Goal: Navigation & Orientation: Find specific page/section

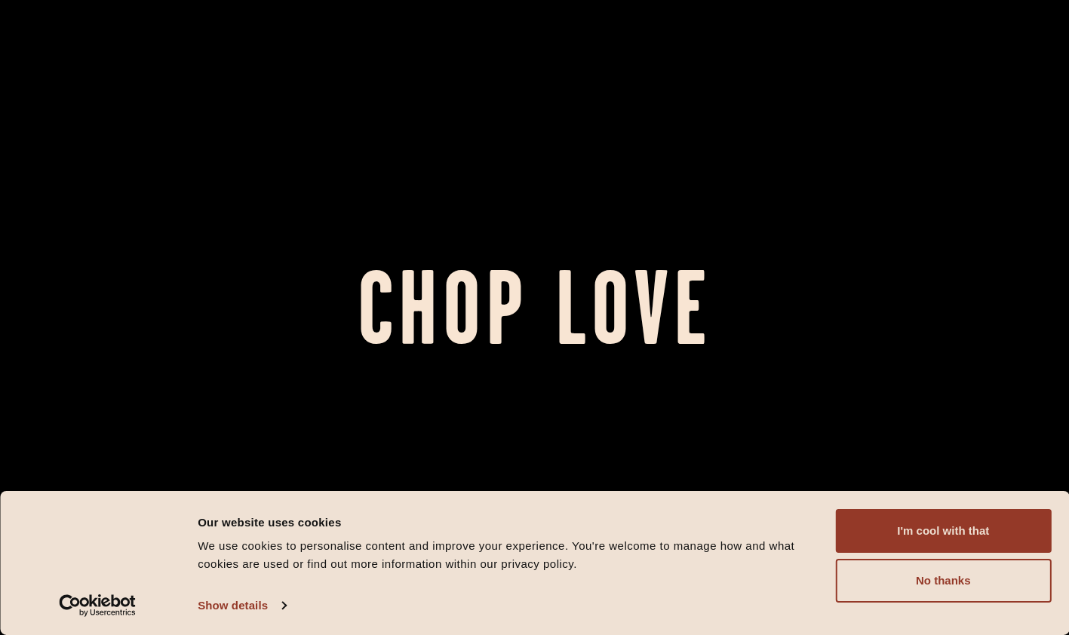
click at [1017, 530] on button "I'm cool with that" at bounding box center [943, 531] width 216 height 44
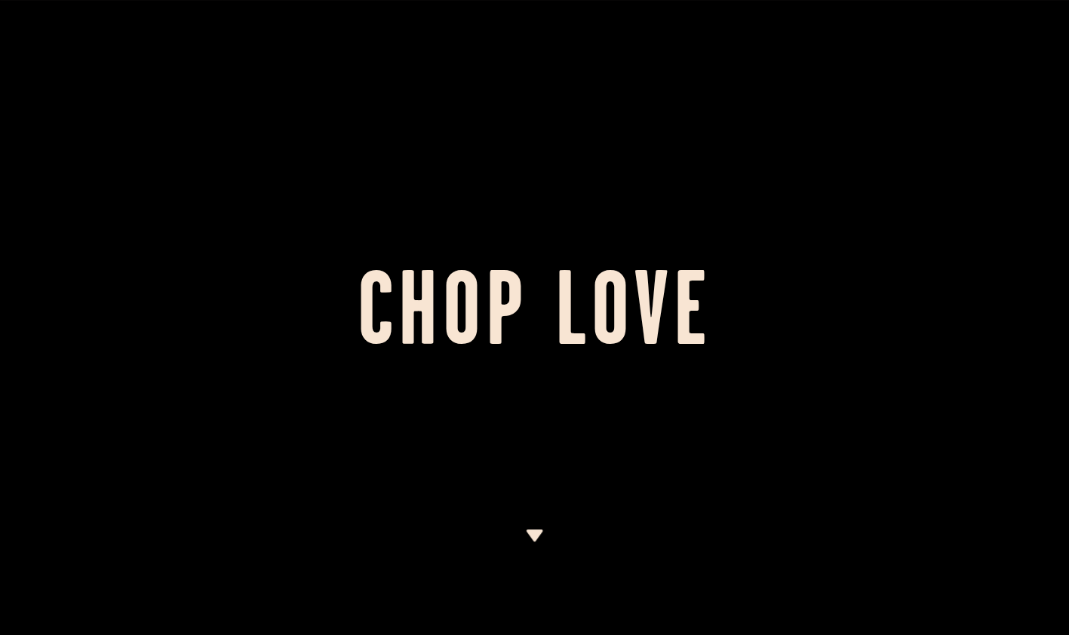
click at [535, 532] on img at bounding box center [534, 536] width 19 height 12
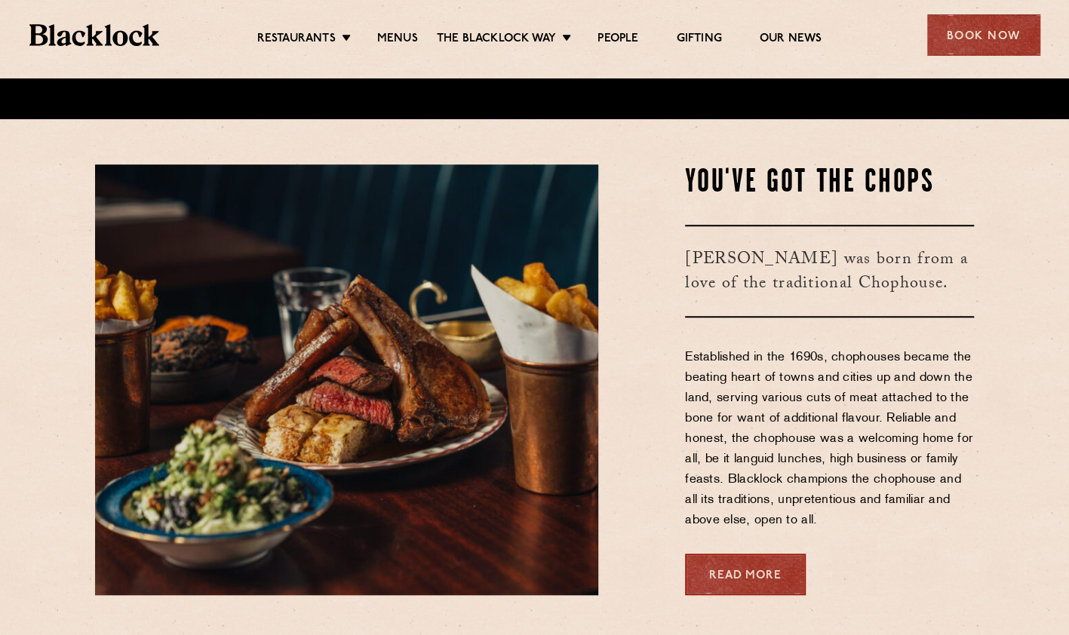
scroll to position [557, 0]
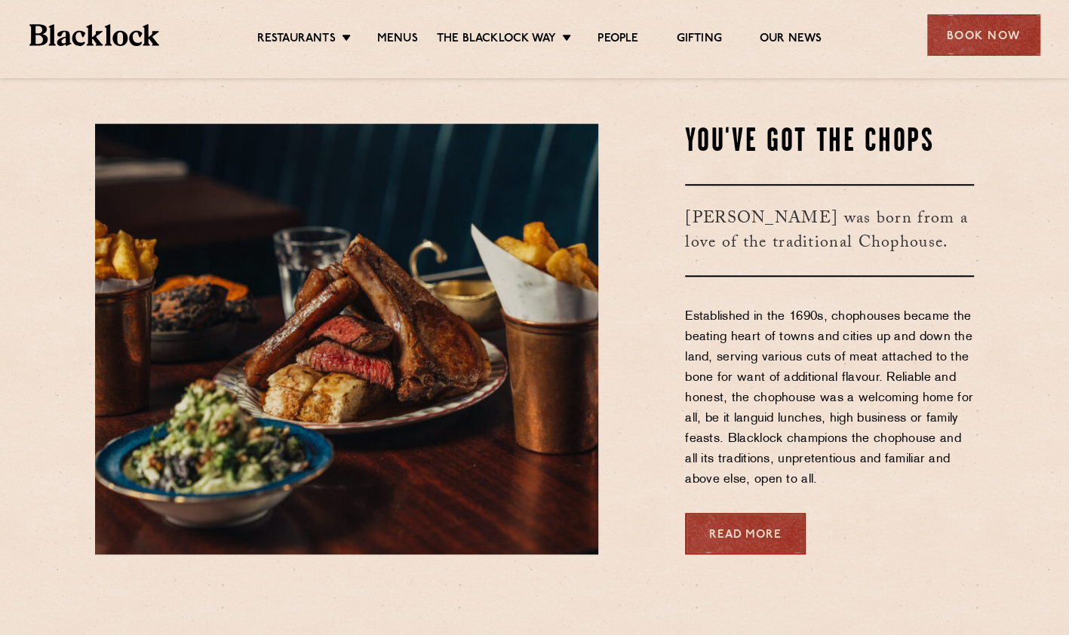
click at [615, 36] on link "People" at bounding box center [618, 39] width 41 height 15
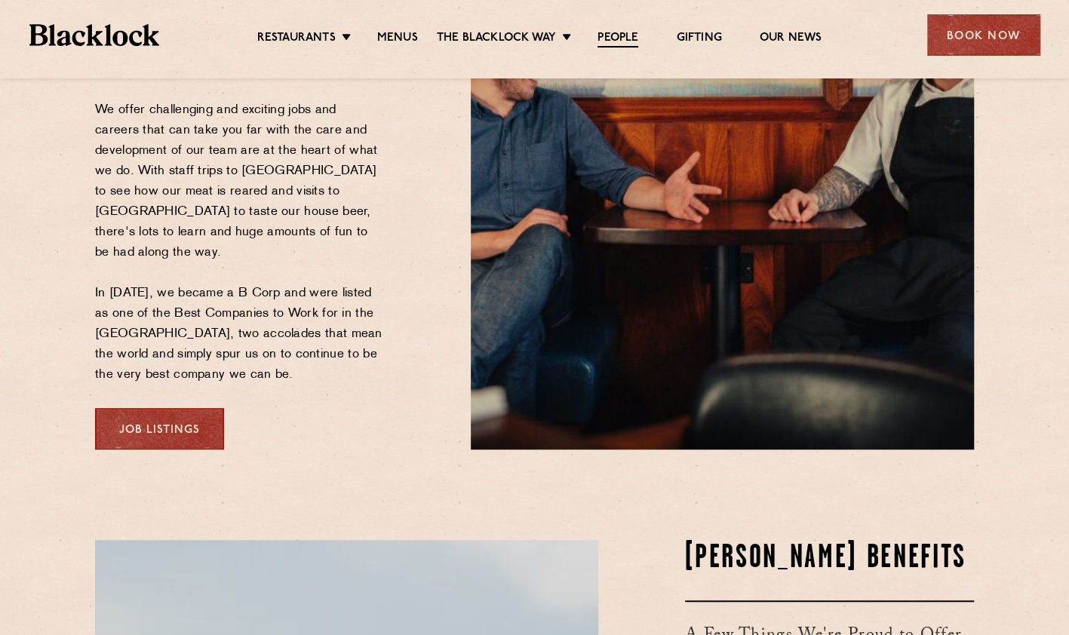
scroll to position [344, 0]
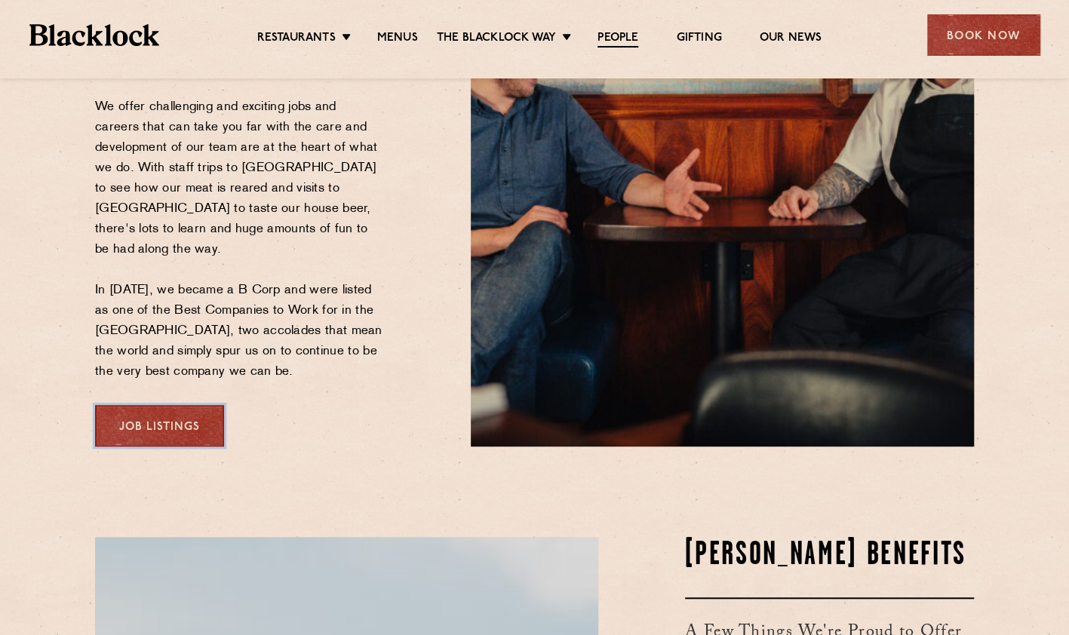
click at [148, 411] on link "Job Listings" at bounding box center [159, 426] width 129 height 42
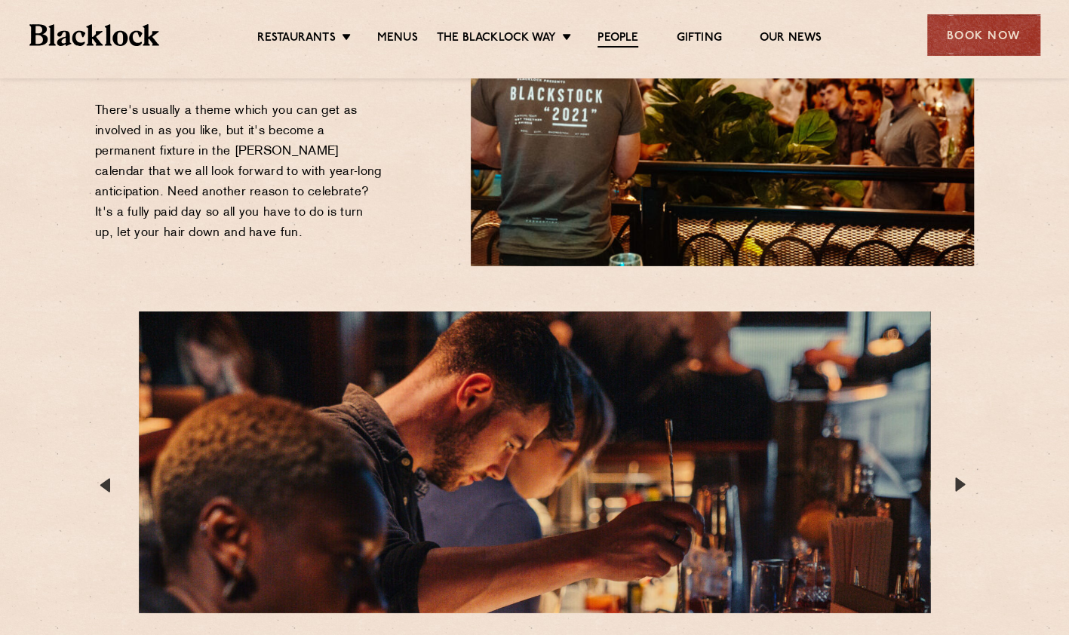
scroll to position [2540, 0]
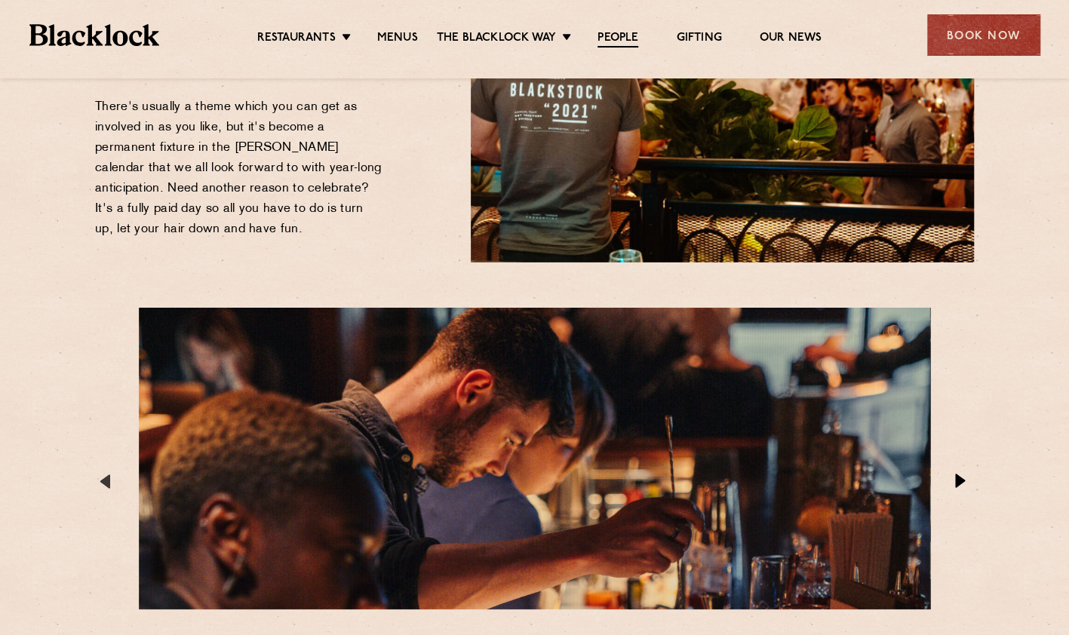
click at [964, 474] on button "Next" at bounding box center [962, 481] width 15 height 15
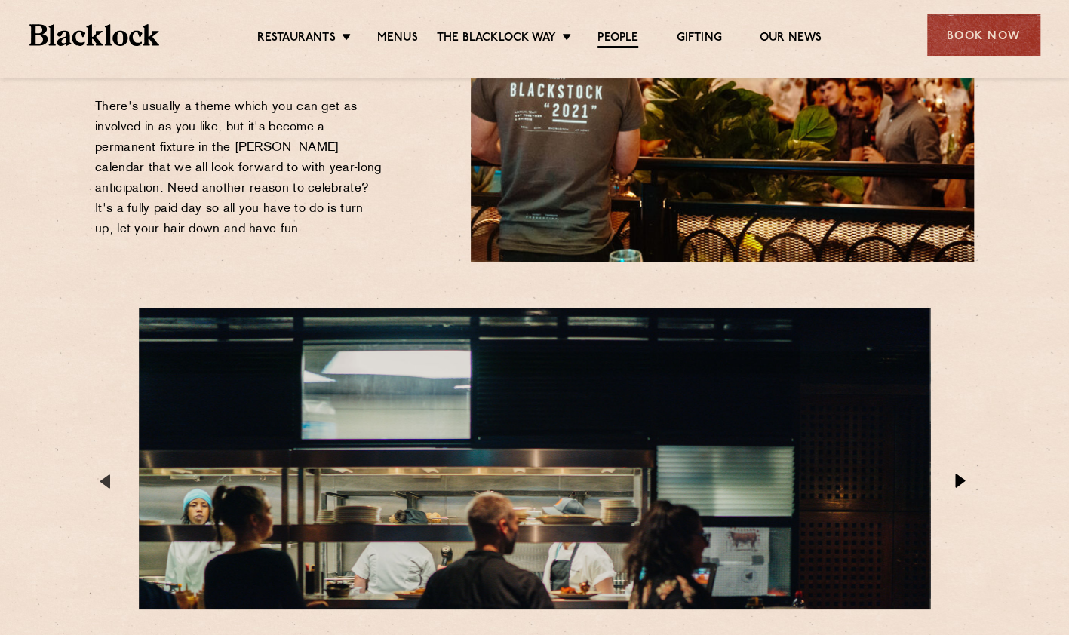
click at [965, 474] on button "Next" at bounding box center [962, 481] width 15 height 15
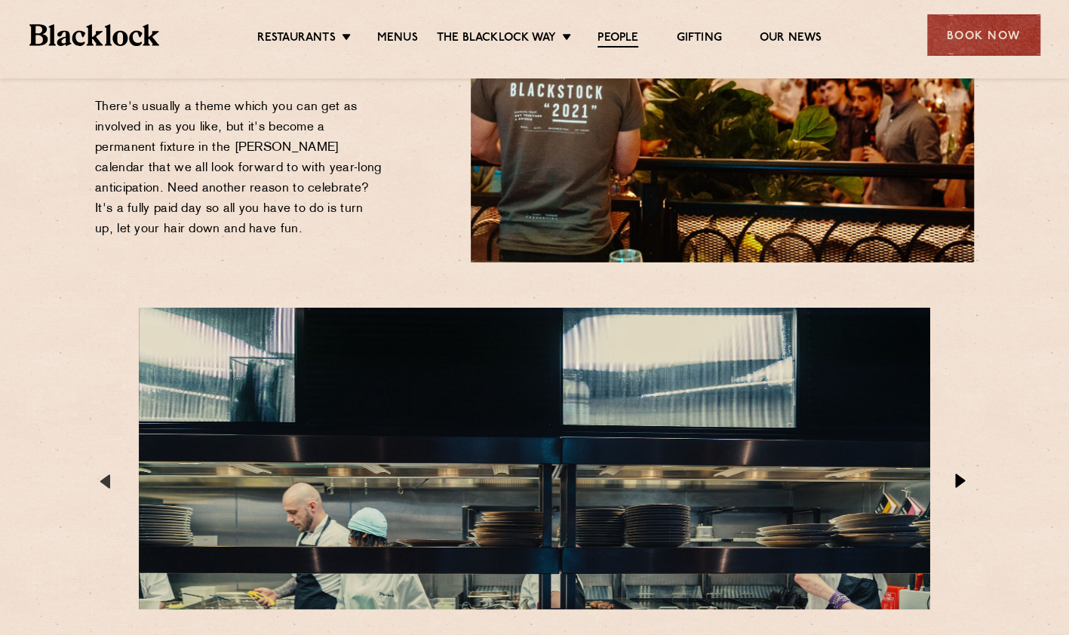
click at [961, 474] on button "Next" at bounding box center [962, 481] width 15 height 15
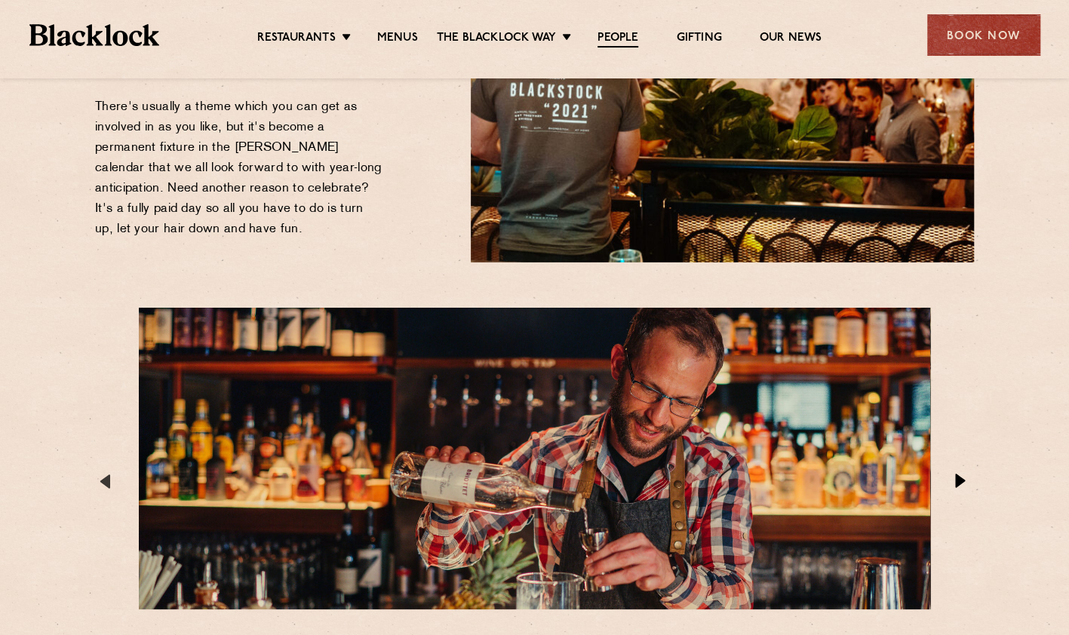
click at [961, 474] on button "Next" at bounding box center [962, 481] width 15 height 15
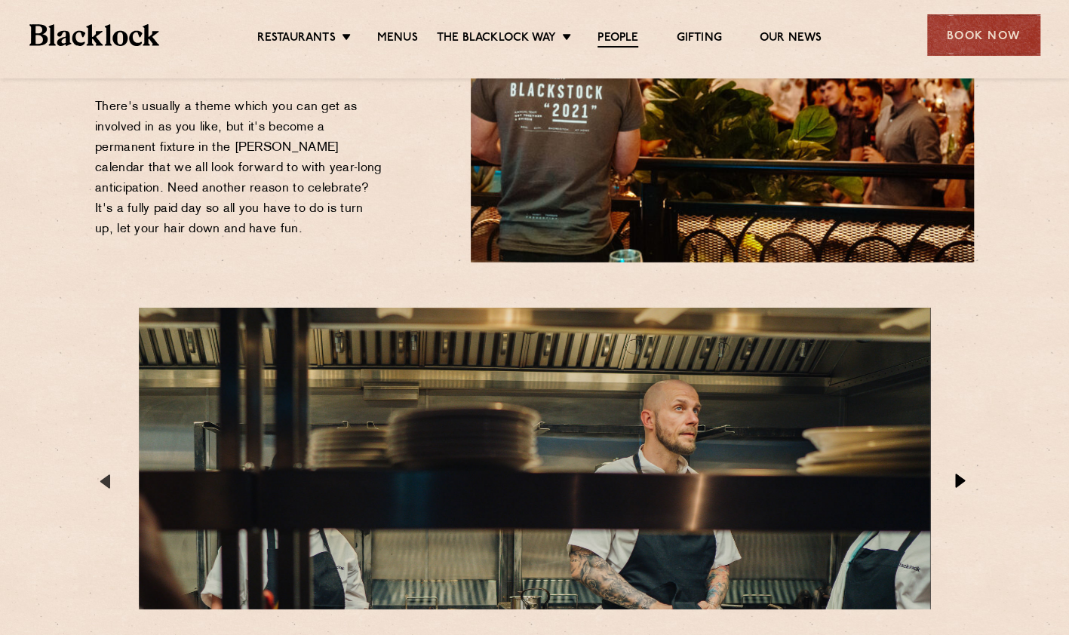
click at [962, 474] on button "Next" at bounding box center [962, 481] width 15 height 15
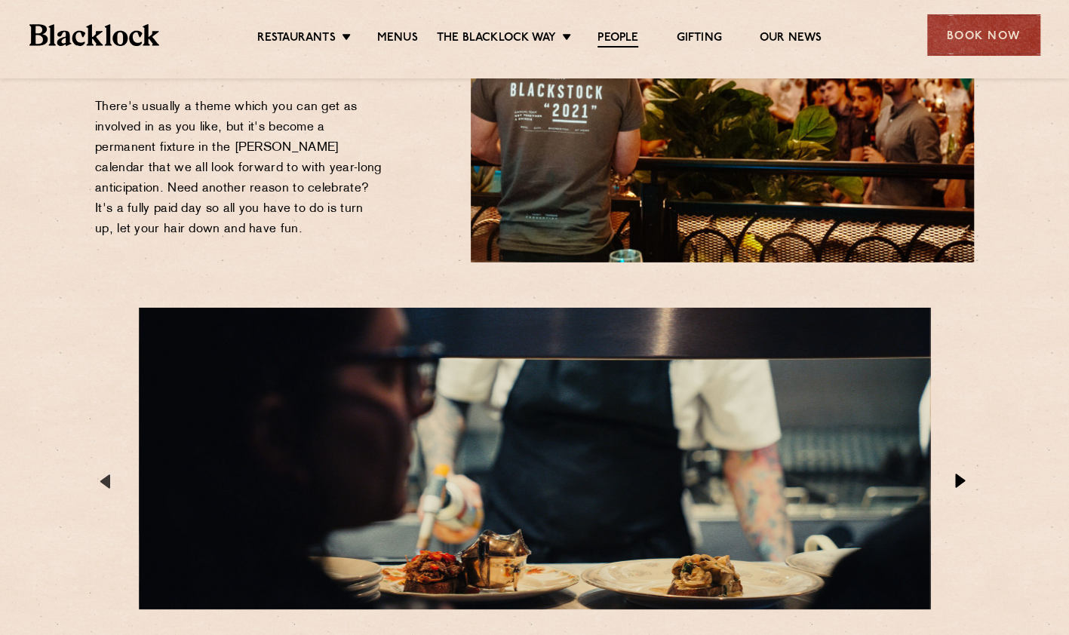
click at [966, 474] on button "Next" at bounding box center [962, 481] width 15 height 15
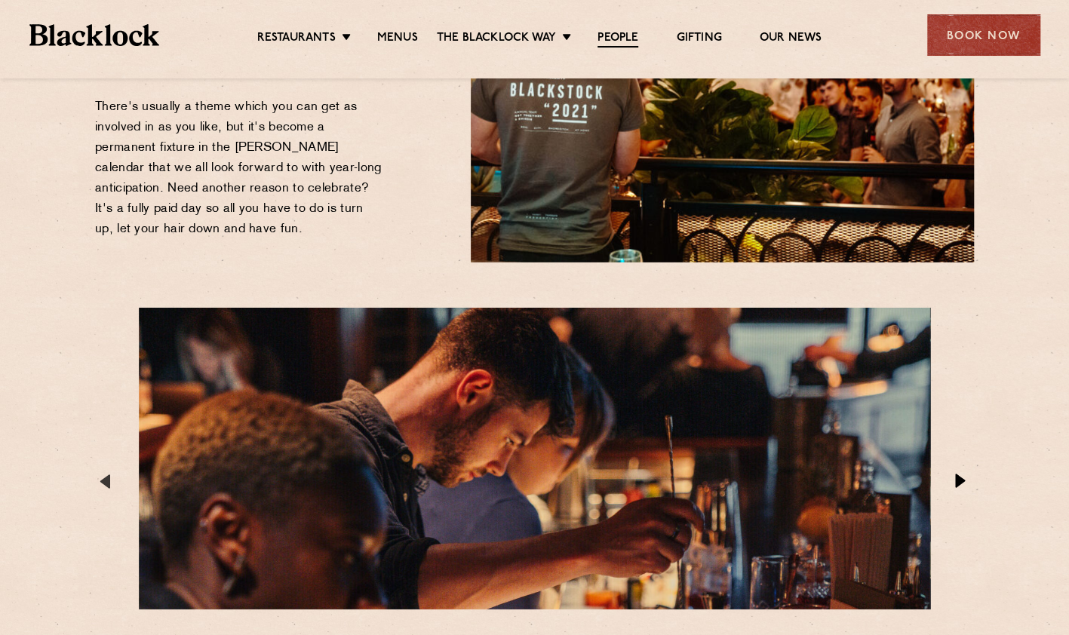
click at [966, 474] on button "Next" at bounding box center [962, 481] width 15 height 15
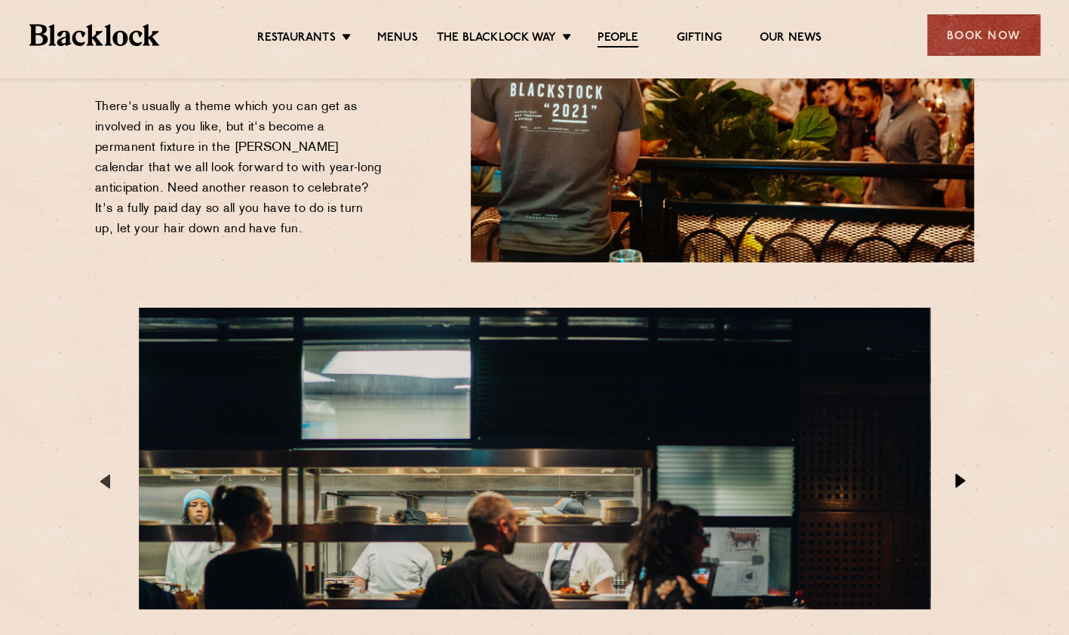
click at [961, 474] on button "Next" at bounding box center [962, 481] width 15 height 15
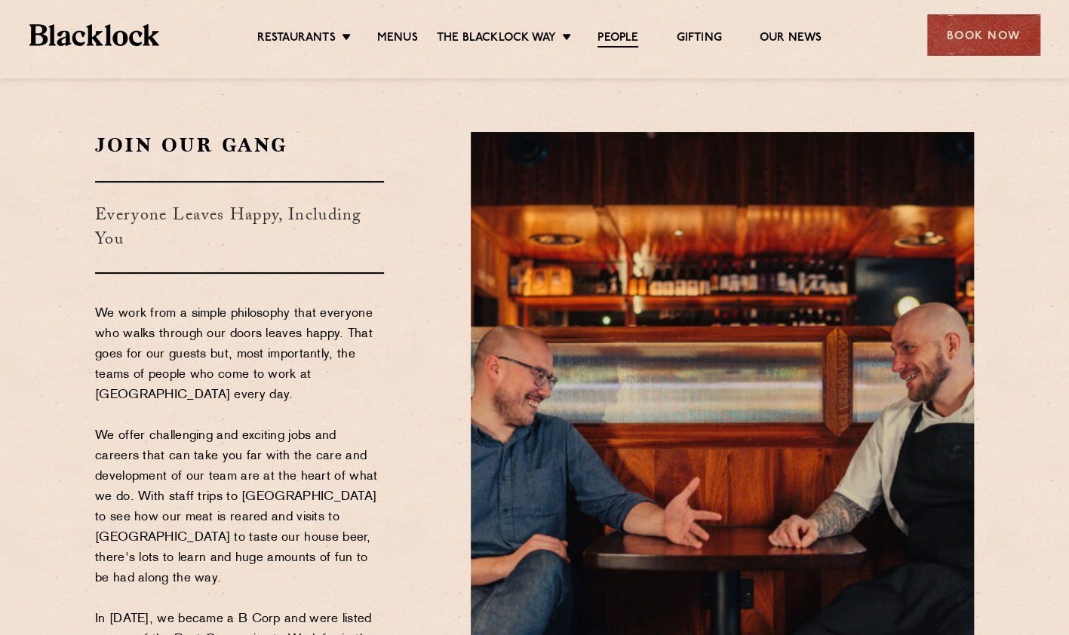
scroll to position [0, 0]
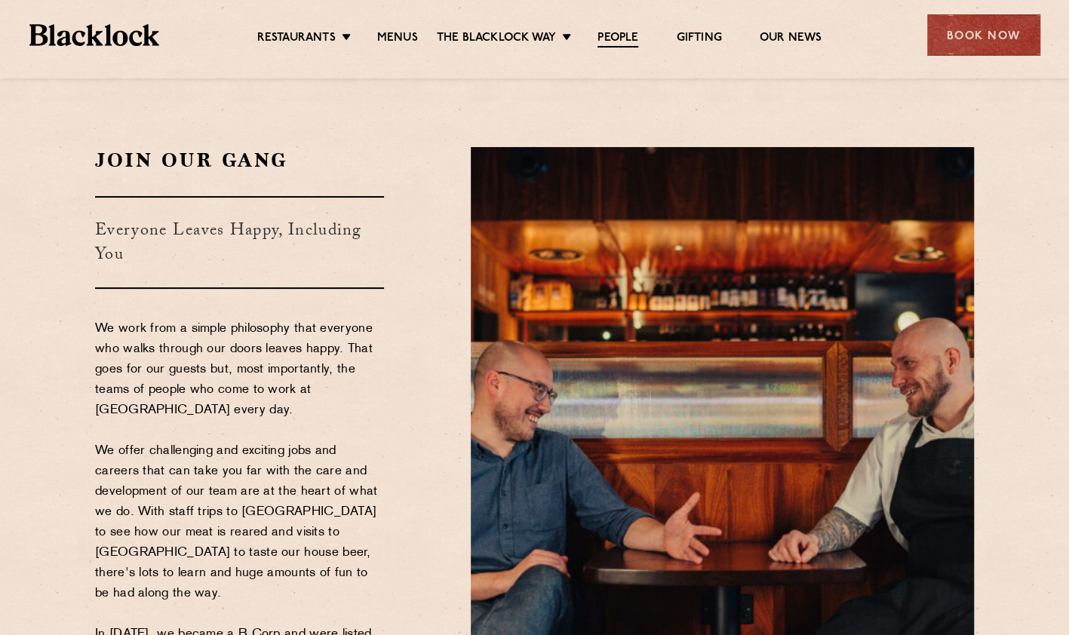
click at [802, 33] on link "Our News" at bounding box center [791, 38] width 63 height 15
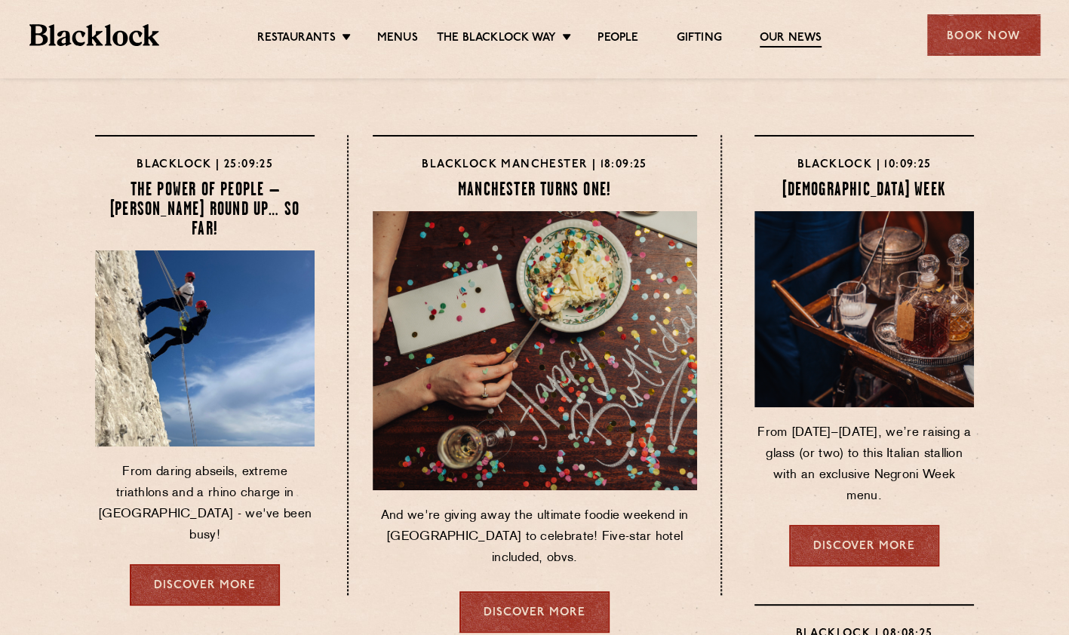
click at [394, 35] on link "Menus" at bounding box center [397, 38] width 41 height 15
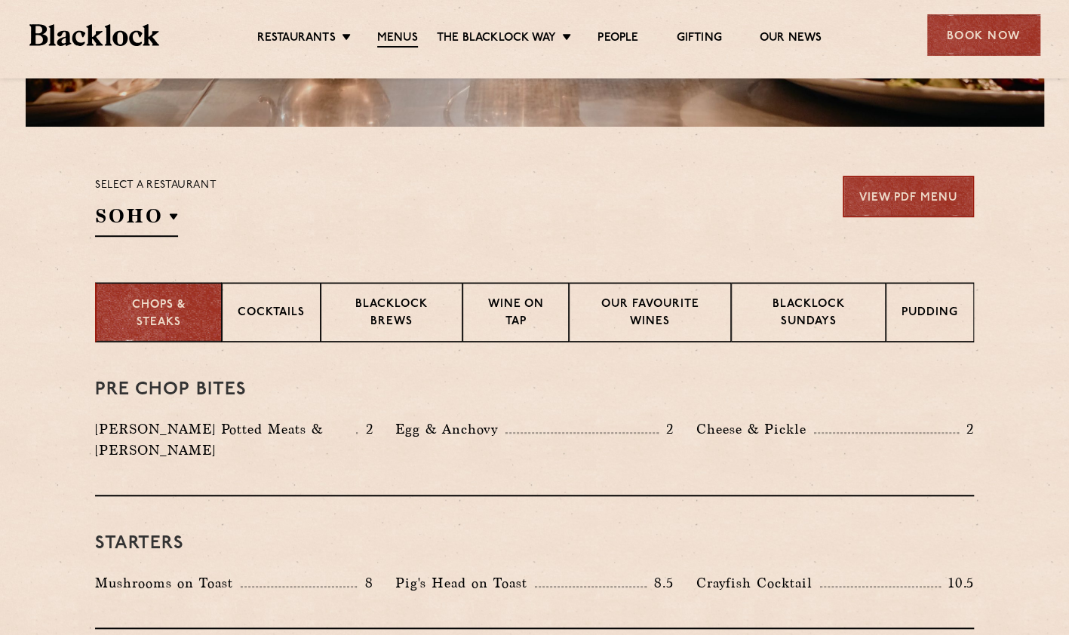
scroll to position [415, 0]
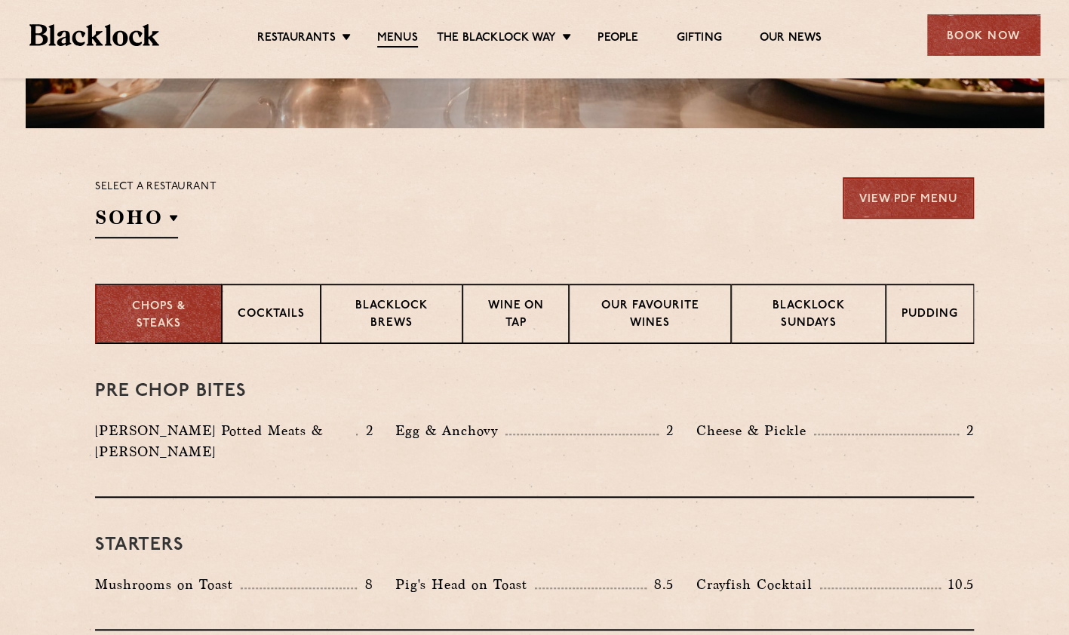
click at [151, 237] on h2 "SOHO" at bounding box center [136, 222] width 83 height 34
click at [0, 0] on li "City" at bounding box center [0, 0] width 0 height 0
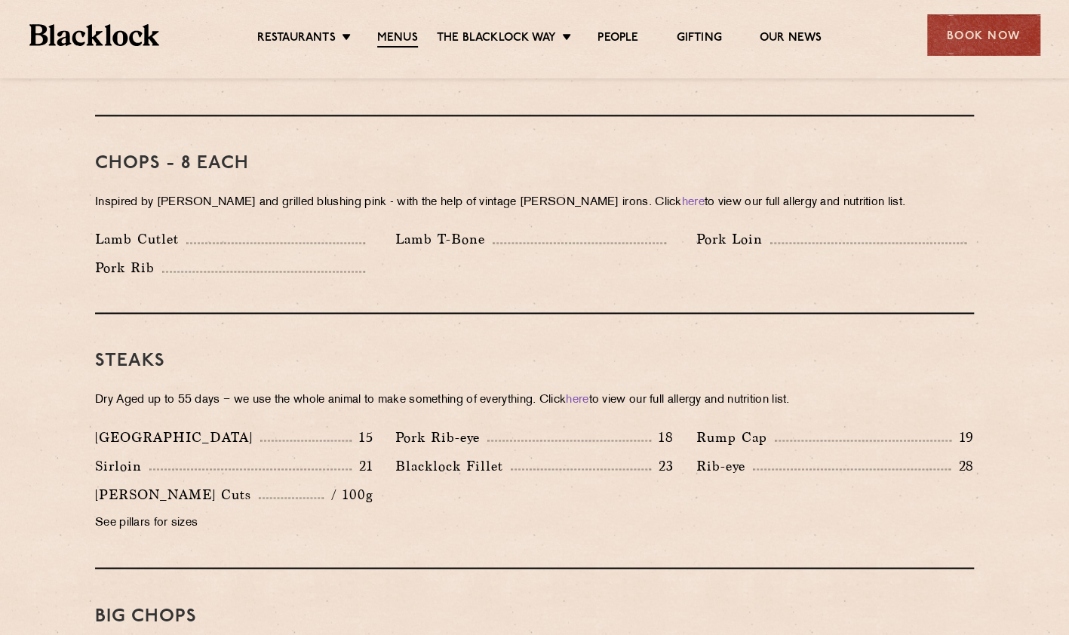
scroll to position [1199, 0]
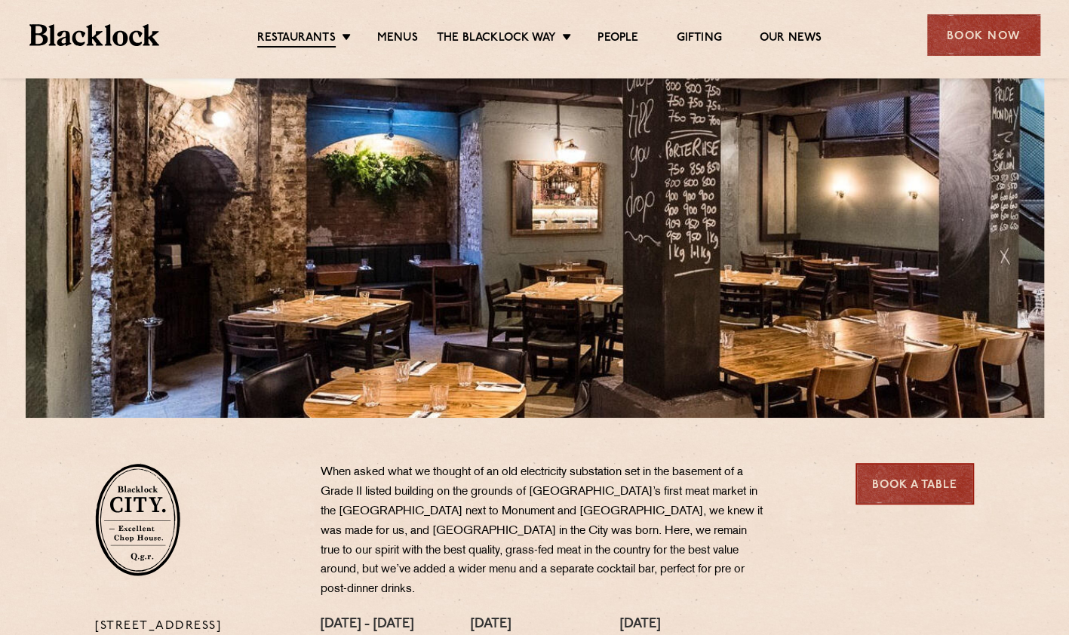
scroll to position [127, 0]
